Goal: Task Accomplishment & Management: Use online tool/utility

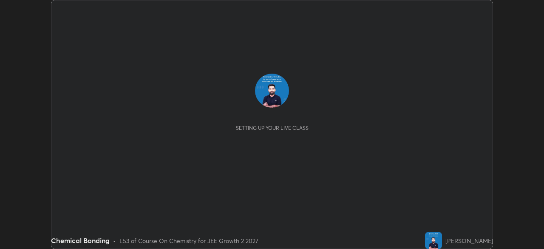
scroll to position [249, 543]
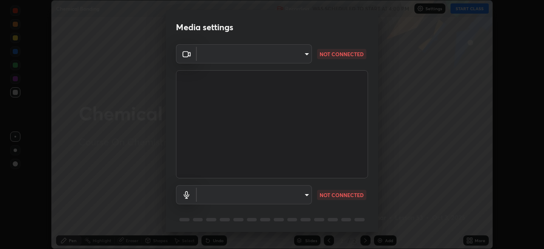
click at [303, 195] on body "Erase all Chemical Bonding Recording WAS SCHEDULED TO START AT 4:00 PM Settings…" at bounding box center [272, 124] width 544 height 249
type input "d8992f85583b40a53285941c60badd2bb32bf670ecfb090268b2fea427d69f75"
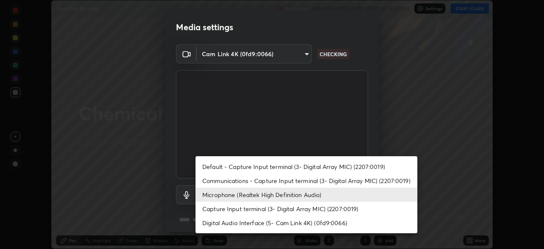
click at [246, 164] on li "Default - Capture Input terminal (3- Digital Array MIC) (2207:0019)" at bounding box center [306, 166] width 222 height 14
type input "default"
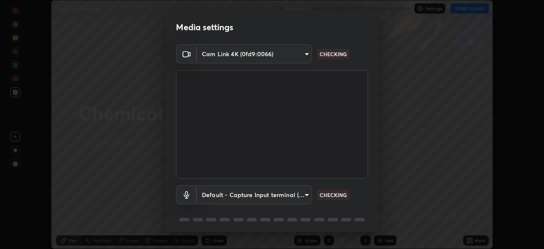
scroll to position [30, 0]
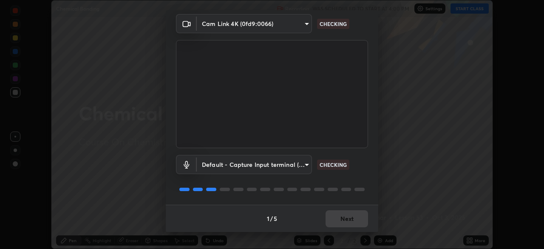
click at [337, 219] on div "1 / 5 Next" at bounding box center [272, 217] width 212 height 27
click at [341, 217] on div "1 / 5 Next" at bounding box center [272, 217] width 212 height 27
click at [345, 216] on div "1 / 5 Next" at bounding box center [272, 217] width 212 height 27
click at [350, 218] on div "1 / 5 Next" at bounding box center [272, 217] width 212 height 27
click at [347, 221] on div "1 / 5 Next" at bounding box center [272, 217] width 212 height 27
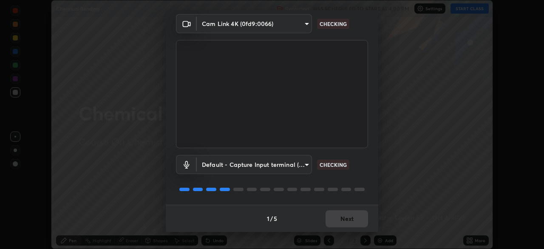
click at [345, 219] on div "1 / 5 Next" at bounding box center [272, 217] width 212 height 27
click at [345, 218] on div "1 / 5 Next" at bounding box center [272, 217] width 212 height 27
click at [349, 222] on div "1 / 5 Next" at bounding box center [272, 217] width 212 height 27
click at [348, 221] on div "1 / 5 Next" at bounding box center [272, 217] width 212 height 27
click at [347, 222] on div "1 / 5 Next" at bounding box center [272, 217] width 212 height 27
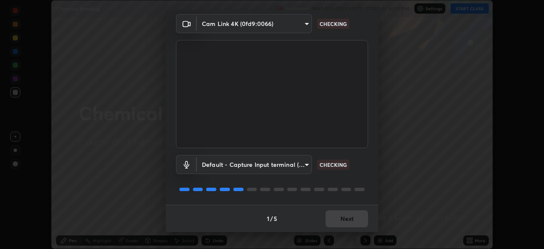
click at [350, 223] on div "1 / 5 Next" at bounding box center [272, 217] width 212 height 27
click at [350, 220] on div "1 / 5 Next" at bounding box center [272, 217] width 212 height 27
click at [353, 220] on div "1 / 5 Next" at bounding box center [272, 217] width 212 height 27
click at [354, 221] on div "1 / 5 Next" at bounding box center [272, 217] width 212 height 27
click at [356, 221] on div "1 / 5 Next" at bounding box center [272, 217] width 212 height 27
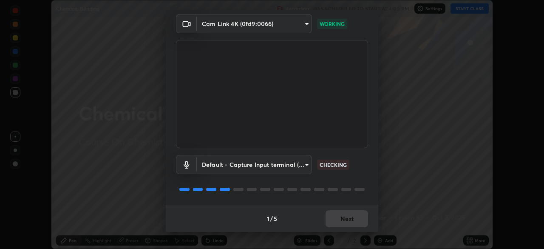
click at [356, 221] on div "1 / 5 Next" at bounding box center [272, 217] width 212 height 27
click at [355, 221] on div "1 / 5 Next" at bounding box center [272, 217] width 212 height 27
click at [355, 222] on div "1 / 5 Next" at bounding box center [272, 217] width 212 height 27
click at [354, 222] on button "Next" at bounding box center [346, 218] width 42 height 17
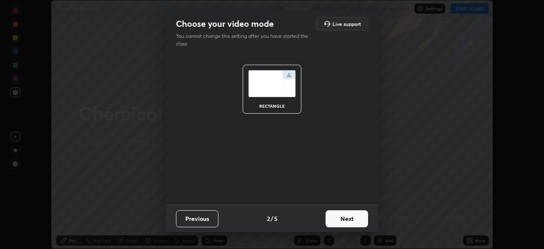
click at [361, 219] on button "Next" at bounding box center [346, 218] width 42 height 17
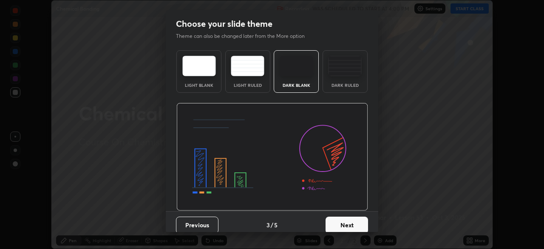
click at [366, 221] on div "Previous 3 / 5 Next" at bounding box center [272, 224] width 212 height 27
click at [359, 223] on button "Next" at bounding box center [346, 224] width 42 height 17
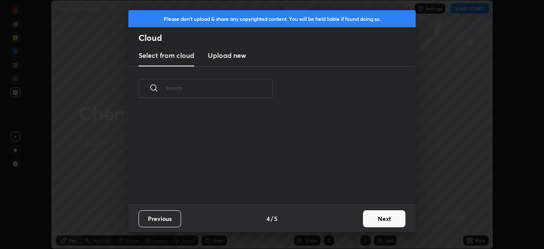
click at [378, 220] on button "Next" at bounding box center [384, 218] width 42 height 17
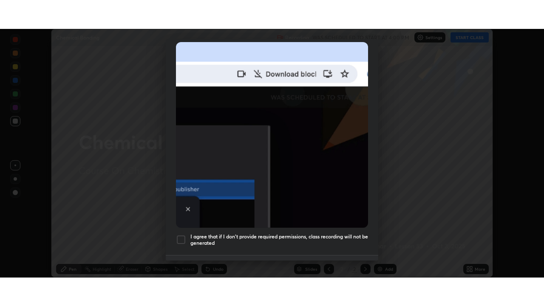
scroll to position [204, 0]
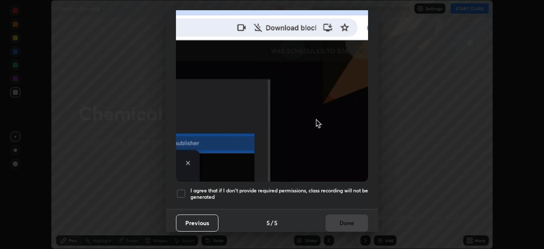
click at [180, 188] on div at bounding box center [181, 193] width 10 height 10
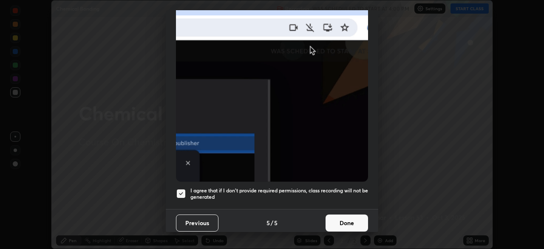
click at [326, 218] on button "Done" at bounding box center [346, 222] width 42 height 17
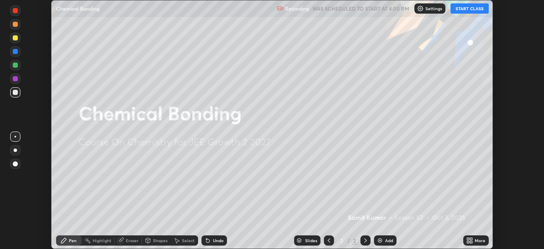
click at [379, 240] on img at bounding box center [379, 240] width 7 height 7
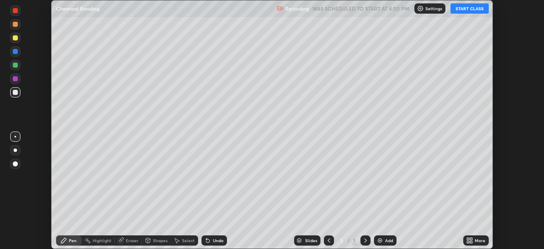
click at [463, 10] on button "START CLASS" at bounding box center [469, 8] width 38 height 10
click at [472, 241] on icon at bounding box center [471, 242] width 2 height 2
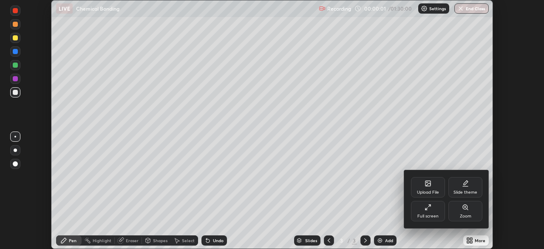
click at [435, 213] on div "Full screen" at bounding box center [428, 211] width 34 height 20
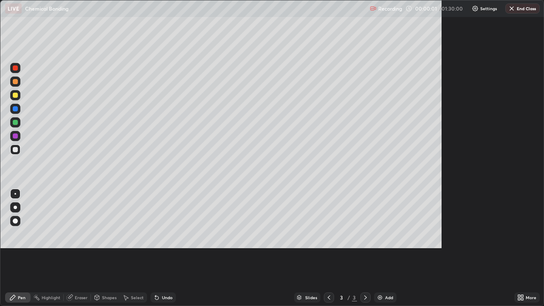
scroll to position [306, 544]
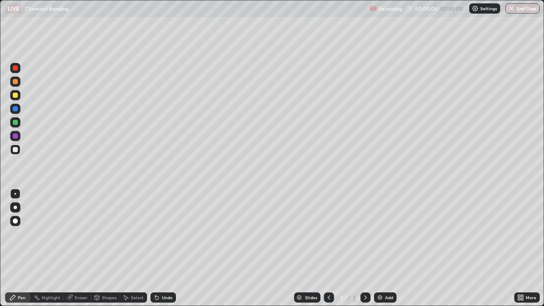
click at [17, 82] on div at bounding box center [15, 81] width 5 height 5
click at [14, 68] on div at bounding box center [15, 67] width 5 height 5
click at [15, 120] on div at bounding box center [15, 122] width 5 height 5
click at [378, 248] on img at bounding box center [379, 297] width 7 height 7
click at [14, 147] on div at bounding box center [15, 149] width 10 height 10
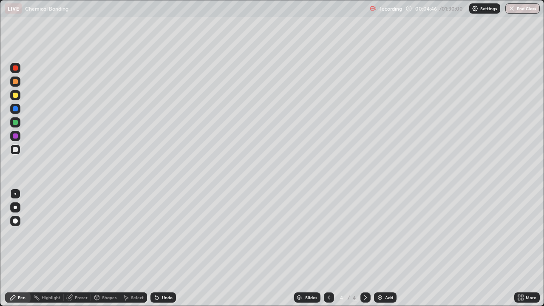
click at [16, 125] on div at bounding box center [15, 122] width 5 height 5
click at [13, 136] on div at bounding box center [15, 135] width 5 height 5
click at [155, 248] on icon at bounding box center [156, 297] width 3 height 3
click at [153, 248] on div "Undo" at bounding box center [162, 297] width 25 height 10
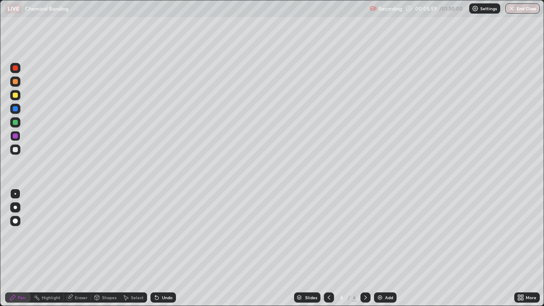
click at [73, 248] on icon at bounding box center [69, 297] width 7 height 7
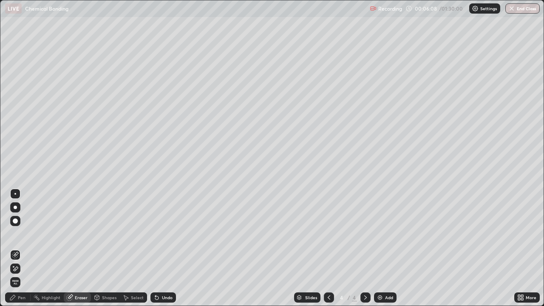
click at [18, 248] on div "Pen" at bounding box center [22, 297] width 8 height 4
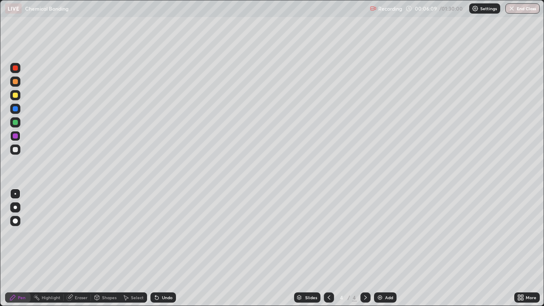
click at [14, 96] on div at bounding box center [15, 95] width 5 height 5
click at [13, 123] on div at bounding box center [15, 122] width 5 height 5
click at [378, 248] on img at bounding box center [379, 297] width 7 height 7
click at [14, 68] on div at bounding box center [15, 67] width 5 height 5
click at [14, 95] on div at bounding box center [15, 95] width 5 height 5
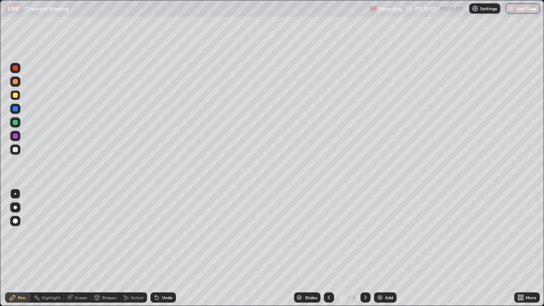
click at [157, 248] on icon at bounding box center [156, 297] width 7 height 7
click at [156, 248] on icon at bounding box center [156, 297] width 3 height 3
click at [155, 248] on icon at bounding box center [156, 297] width 3 height 3
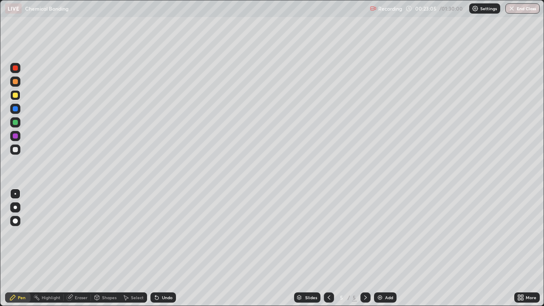
click at [155, 248] on icon at bounding box center [156, 297] width 3 height 3
click at [153, 248] on icon at bounding box center [156, 297] width 7 height 7
click at [14, 122] on div at bounding box center [15, 122] width 5 height 5
click at [376, 248] on img at bounding box center [379, 297] width 7 height 7
click at [159, 248] on div "Undo" at bounding box center [162, 297] width 25 height 10
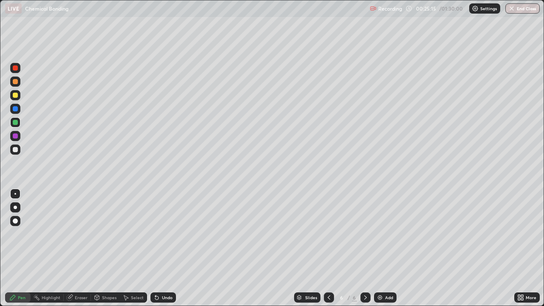
click at [11, 98] on div at bounding box center [15, 95] width 10 height 10
click at [328, 248] on icon at bounding box center [328, 297] width 7 height 7
click at [365, 248] on icon at bounding box center [365, 297] width 7 height 7
click at [15, 123] on div at bounding box center [15, 122] width 5 height 5
click at [73, 248] on div "Eraser" at bounding box center [77, 297] width 27 height 10
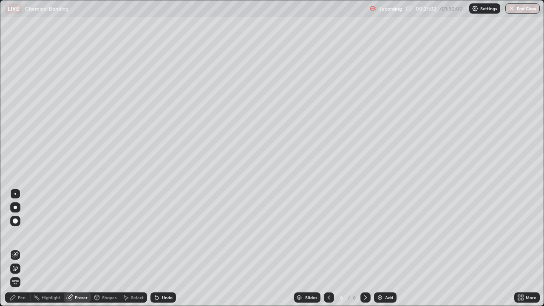
click at [14, 248] on icon at bounding box center [12, 297] width 7 height 7
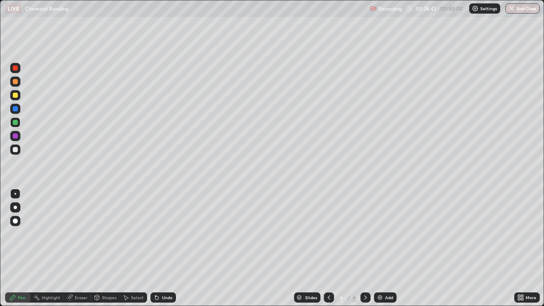
click at [327, 248] on icon at bounding box center [328, 297] width 7 height 7
click at [328, 248] on icon at bounding box center [328, 297] width 7 height 7
click at [368, 248] on div at bounding box center [365, 297] width 10 height 10
click at [367, 248] on icon at bounding box center [365, 297] width 7 height 7
click at [328, 248] on icon at bounding box center [328, 297] width 7 height 7
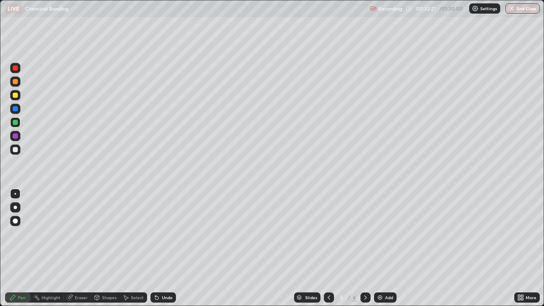
click at [365, 248] on icon at bounding box center [365, 297] width 7 height 7
click at [13, 71] on div at bounding box center [15, 68] width 10 height 10
click at [382, 248] on img at bounding box center [379, 297] width 7 height 7
click at [11, 96] on div at bounding box center [15, 95] width 10 height 10
click at [13, 82] on div at bounding box center [15, 81] width 5 height 5
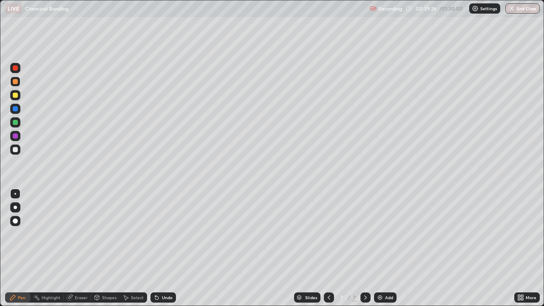
click at [11, 71] on div at bounding box center [15, 68] width 10 height 10
click at [325, 248] on icon at bounding box center [328, 297] width 7 height 7
click at [14, 95] on div at bounding box center [15, 95] width 5 height 5
click at [14, 82] on div at bounding box center [15, 81] width 5 height 5
click at [365, 248] on icon at bounding box center [365, 297] width 7 height 7
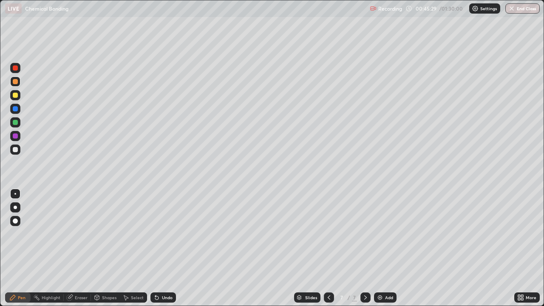
click at [379, 248] on img at bounding box center [379, 297] width 7 height 7
click at [14, 94] on div at bounding box center [15, 95] width 5 height 5
click at [13, 72] on div at bounding box center [15, 68] width 10 height 10
click at [15, 123] on div at bounding box center [15, 122] width 5 height 5
click at [165, 248] on div "Undo" at bounding box center [167, 297] width 11 height 4
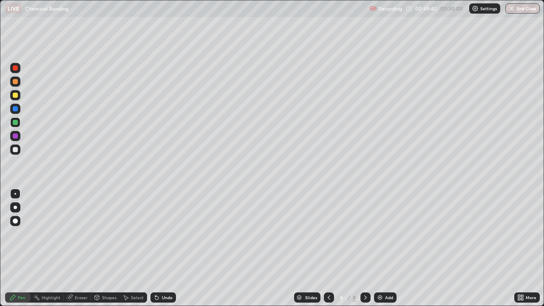
click at [166, 248] on div "Undo" at bounding box center [167, 297] width 11 height 4
click at [157, 248] on icon at bounding box center [156, 297] width 3 height 3
click at [14, 95] on div at bounding box center [15, 95] width 5 height 5
click at [14, 82] on div at bounding box center [15, 81] width 5 height 5
click at [76, 248] on div "Eraser" at bounding box center [81, 297] width 13 height 4
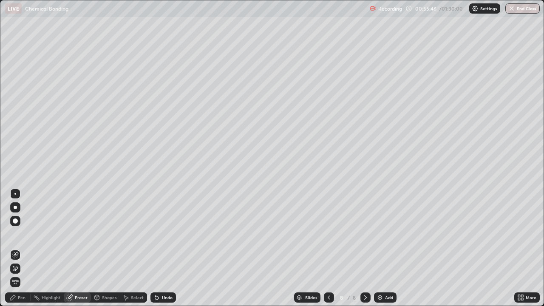
click at [13, 248] on icon at bounding box center [12, 297] width 5 height 5
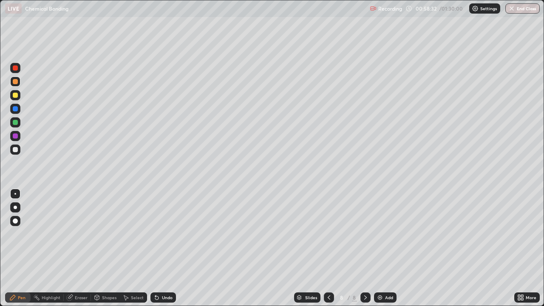
click at [11, 68] on div at bounding box center [15, 68] width 10 height 10
click at [156, 248] on icon at bounding box center [156, 297] width 3 height 3
click at [155, 248] on icon at bounding box center [156, 297] width 3 height 3
click at [153, 248] on icon at bounding box center [156, 297] width 7 height 7
click at [12, 151] on div at bounding box center [15, 149] width 10 height 10
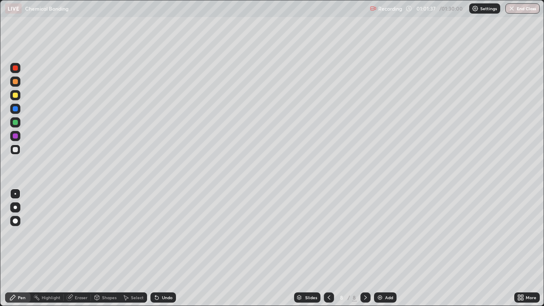
click at [374, 248] on div "Add" at bounding box center [385, 297] width 23 height 10
click at [11, 72] on div at bounding box center [15, 68] width 10 height 14
click at [11, 94] on div at bounding box center [15, 95] width 10 height 10
click at [363, 248] on icon at bounding box center [365, 297] width 7 height 7
click at [374, 248] on div "Add" at bounding box center [385, 297] width 23 height 10
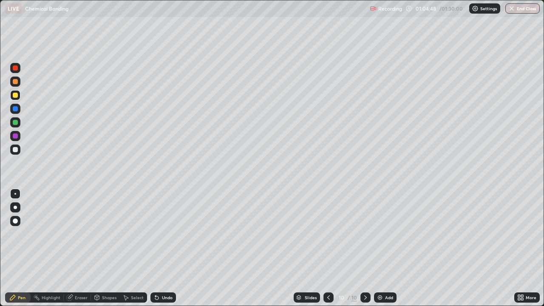
click at [15, 82] on div at bounding box center [15, 81] width 5 height 5
click at [8, 91] on div at bounding box center [15, 95] width 14 height 14
click at [8, 92] on div at bounding box center [15, 95] width 14 height 14
click at [11, 70] on div at bounding box center [15, 68] width 10 height 10
click at [324, 248] on div at bounding box center [328, 297] width 10 height 10
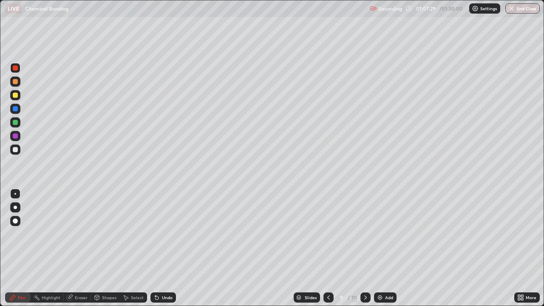
click at [365, 248] on icon at bounding box center [365, 297] width 7 height 7
click at [158, 248] on icon at bounding box center [156, 297] width 7 height 7
click at [155, 248] on icon at bounding box center [156, 297] width 3 height 3
click at [11, 93] on div at bounding box center [15, 95] width 10 height 10
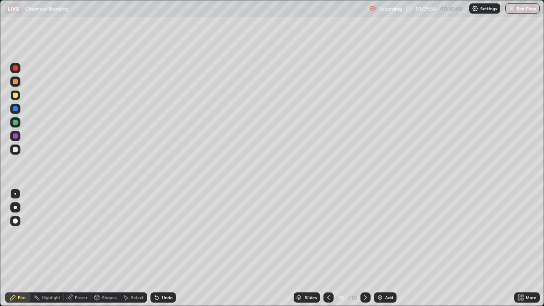
click at [323, 248] on div at bounding box center [328, 297] width 10 height 10
click at [365, 248] on icon at bounding box center [365, 297] width 7 height 7
click at [327, 248] on icon at bounding box center [328, 297] width 7 height 7
click at [325, 248] on icon at bounding box center [328, 297] width 7 height 7
click at [328, 248] on icon at bounding box center [328, 297] width 7 height 7
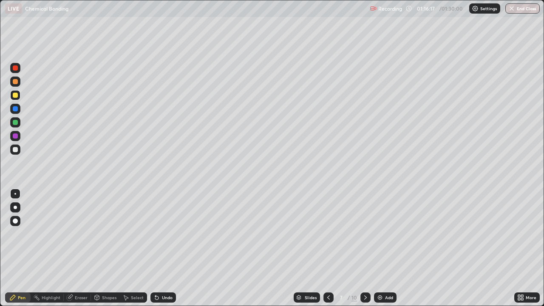
click at [363, 248] on div at bounding box center [365, 297] width 10 height 17
click at [364, 248] on div at bounding box center [365, 297] width 10 height 17
click at [365, 248] on icon at bounding box center [365, 297] width 7 height 7
click at [368, 248] on div at bounding box center [365, 297] width 10 height 10
click at [378, 248] on img at bounding box center [379, 297] width 7 height 7
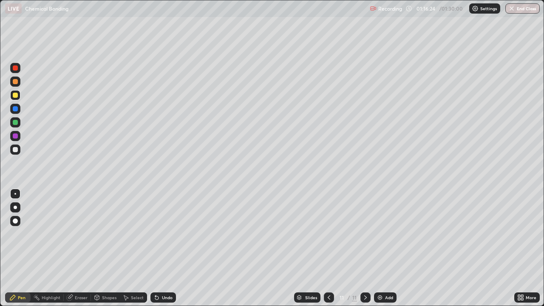
click at [22, 248] on div "Pen" at bounding box center [22, 297] width 8 height 4
click at [14, 82] on div at bounding box center [15, 81] width 5 height 5
click at [155, 248] on icon at bounding box center [156, 297] width 3 height 3
click at [378, 248] on img at bounding box center [379, 297] width 7 height 7
click at [13, 124] on div at bounding box center [15, 122] width 5 height 5
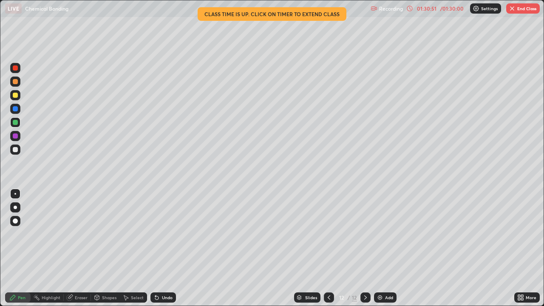
click at [514, 9] on img "button" at bounding box center [512, 8] width 7 height 7
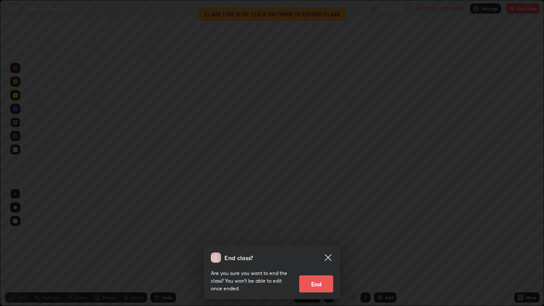
click at [321, 248] on button "End" at bounding box center [316, 283] width 34 height 17
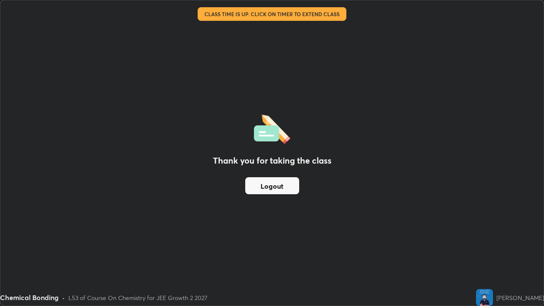
click at [266, 190] on button "Logout" at bounding box center [272, 185] width 54 height 17
